Goal: Find specific page/section: Find specific page/section

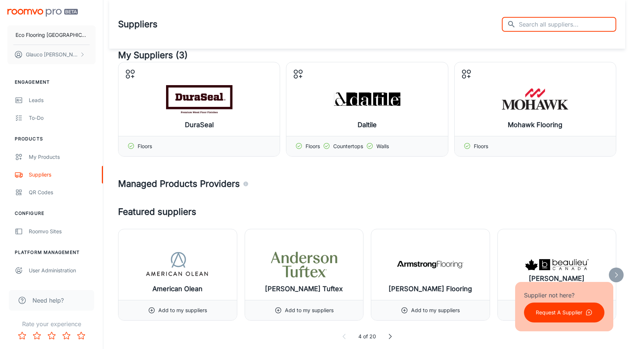
scroll to position [257, 0]
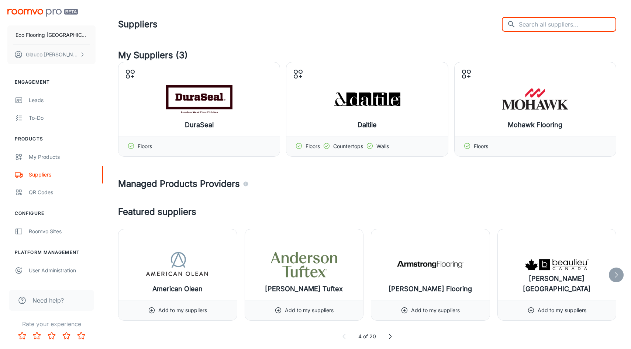
click at [554, 26] on input "text" at bounding box center [566, 24] width 97 height 15
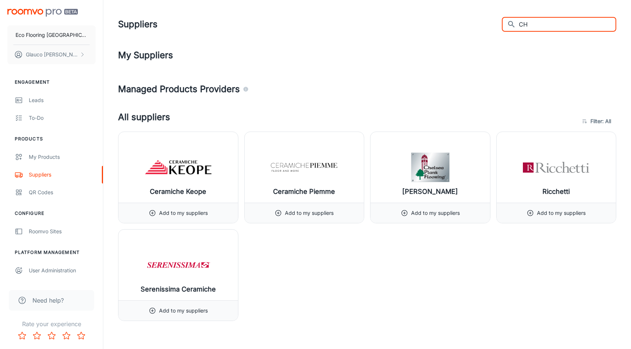
type input "C"
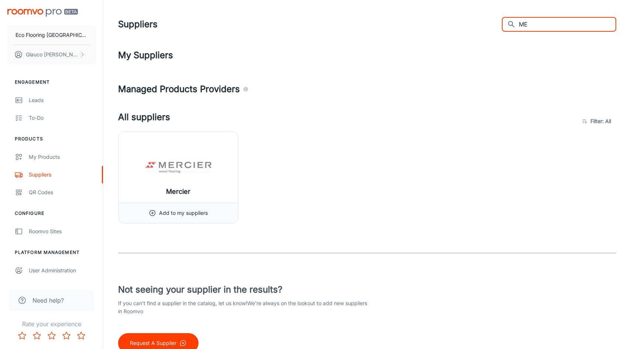
type input "M"
